Goal: Navigation & Orientation: Find specific page/section

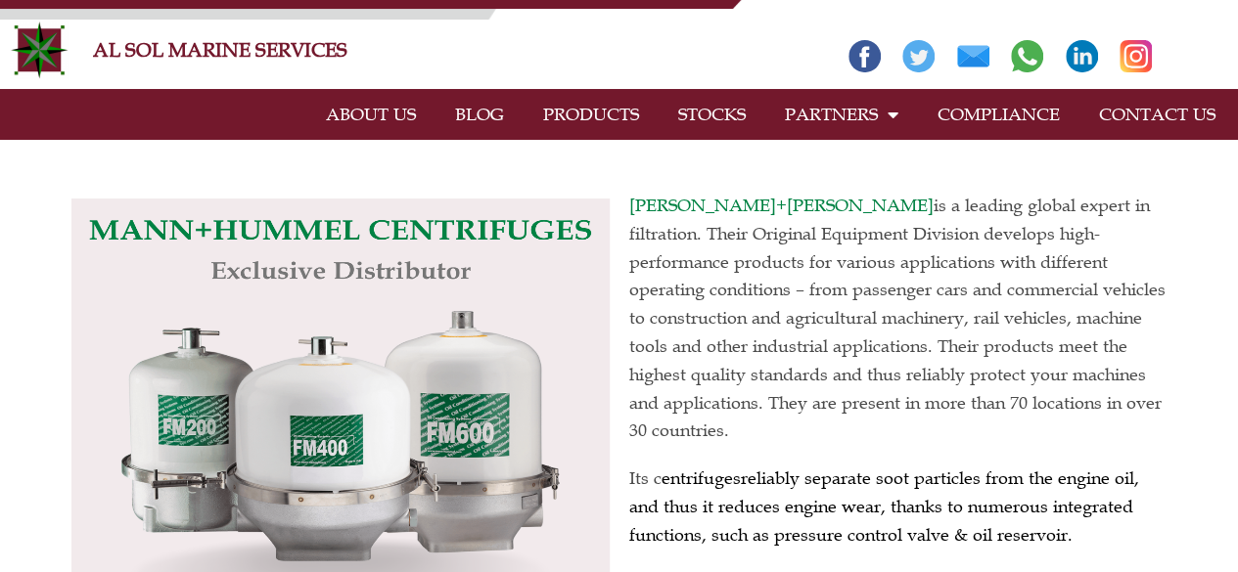
click at [616, 109] on link "PRODUCTS" at bounding box center [591, 114] width 135 height 45
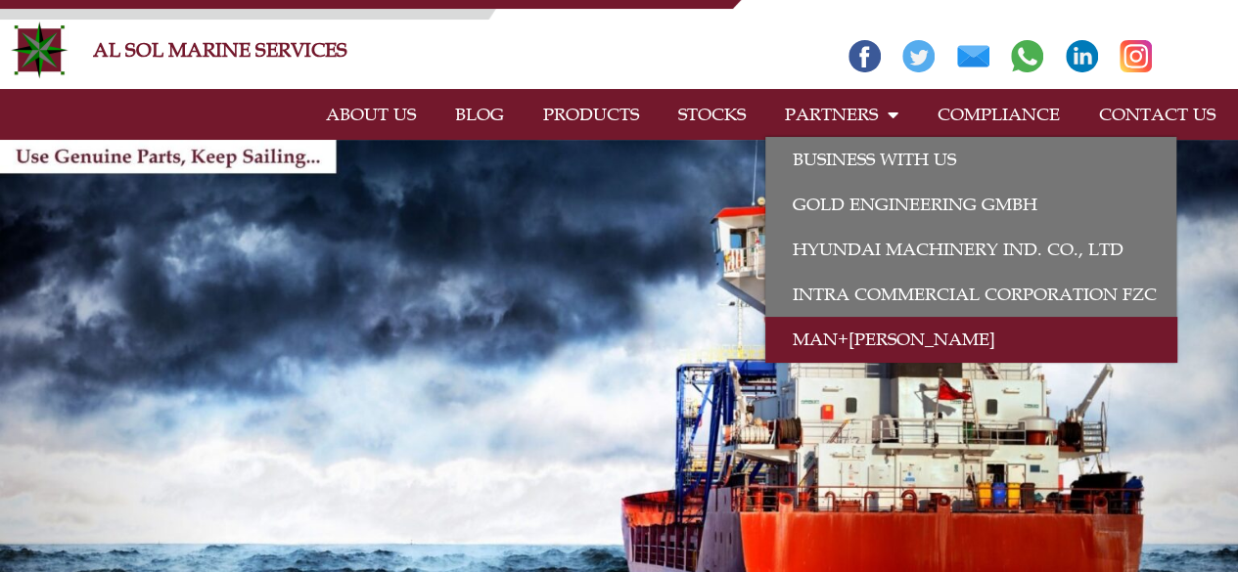
click at [872, 339] on link "MAN+[PERSON_NAME]" at bounding box center [970, 339] width 411 height 45
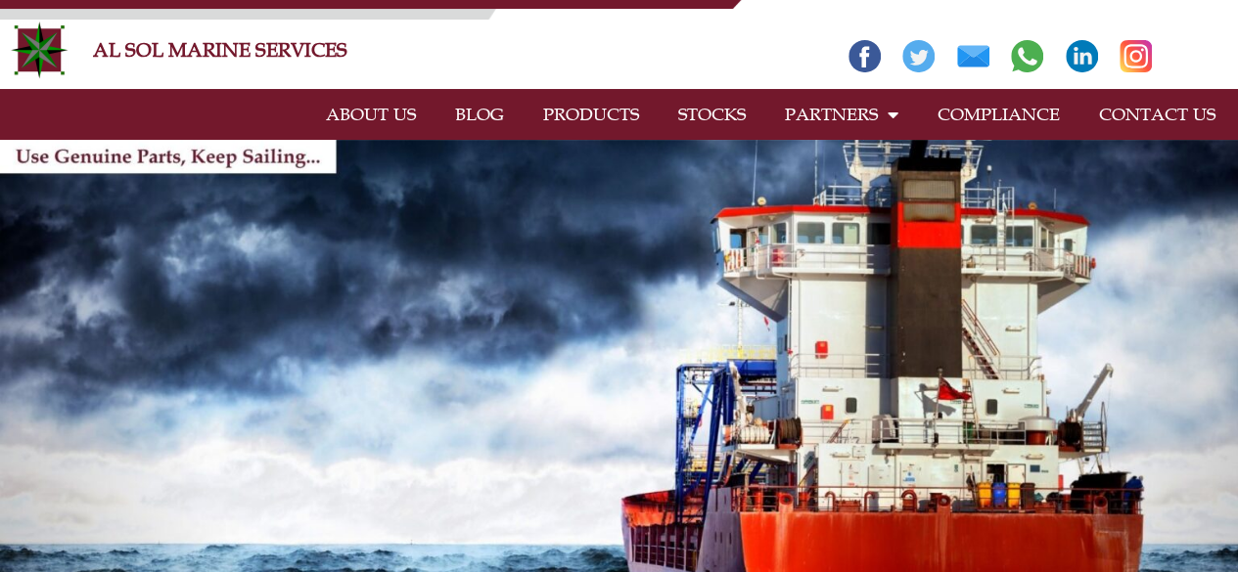
click at [1162, 116] on link "CONTACT US" at bounding box center [1157, 114] width 156 height 45
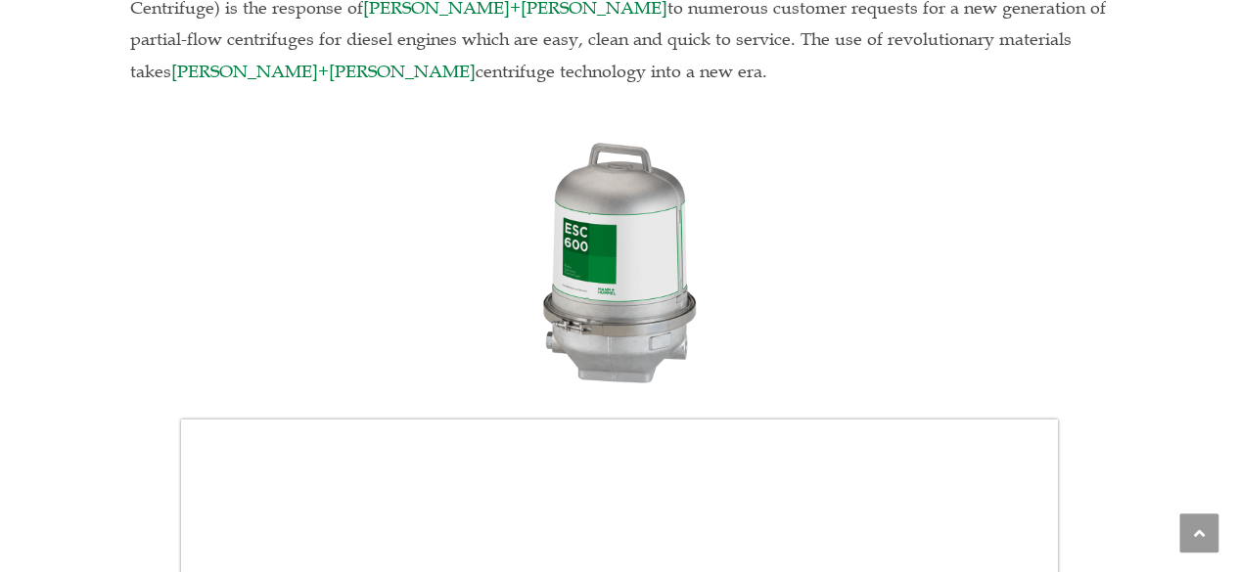
scroll to position [5722, 0]
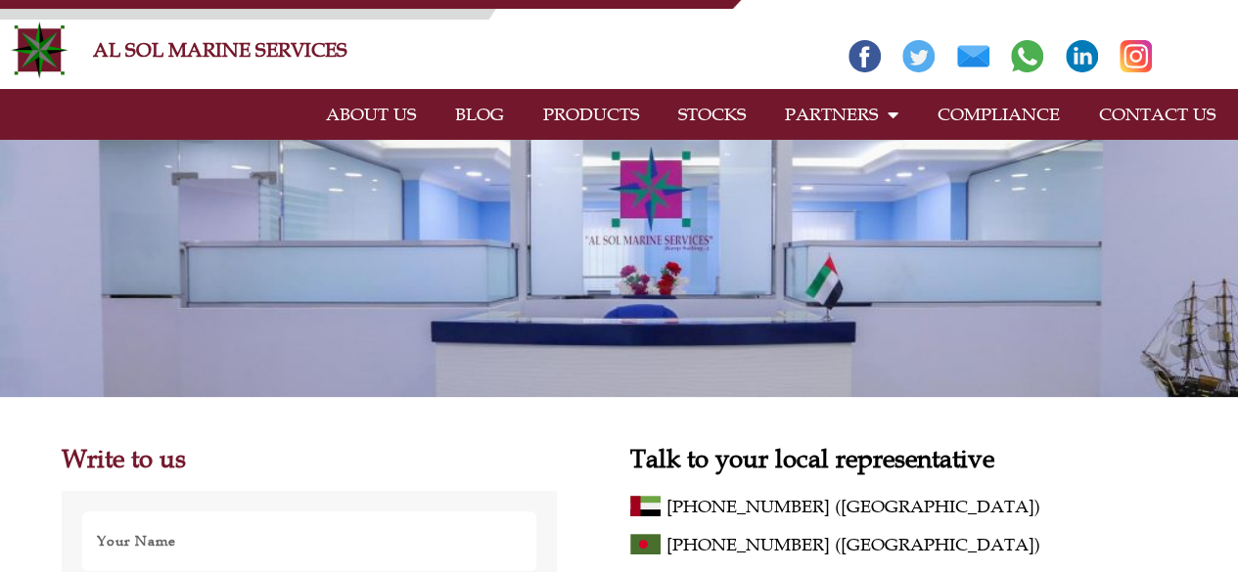
click at [711, 112] on link "STOCKS" at bounding box center [712, 114] width 107 height 45
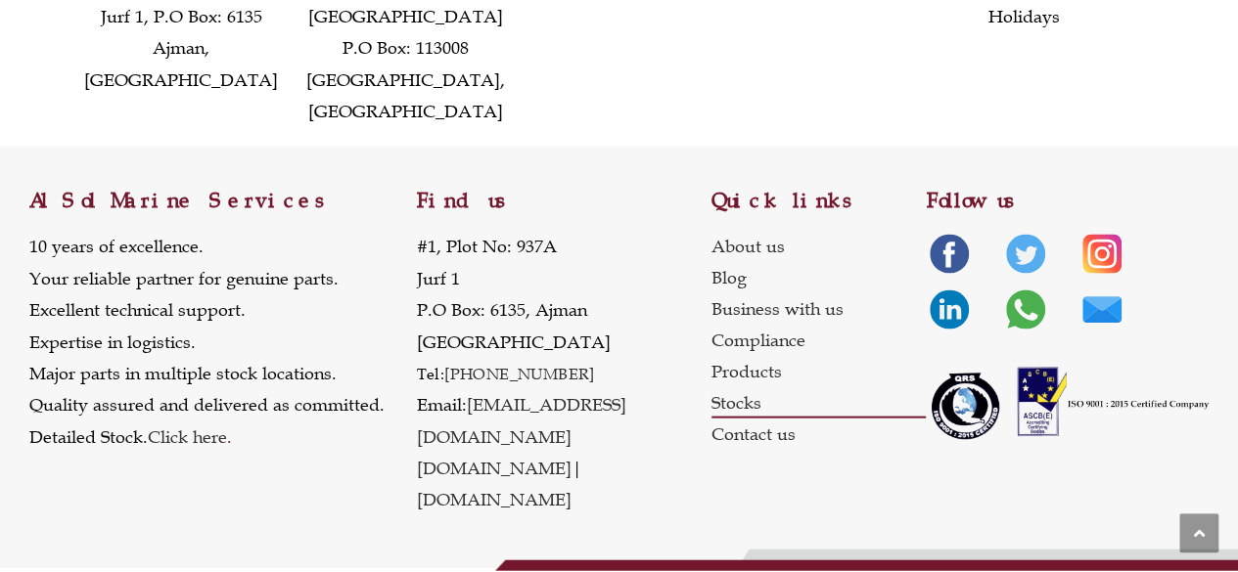
scroll to position [2014, 0]
